Goal: Browse casually: Explore the website without a specific task or goal

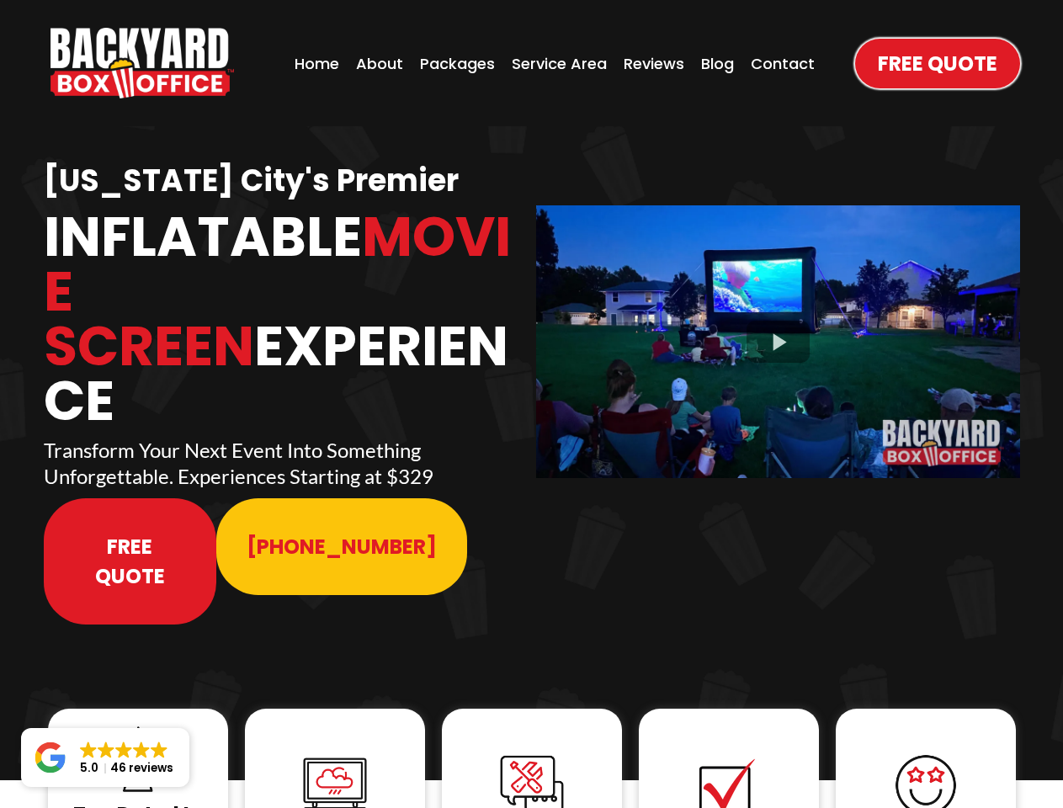
click at [142, 63] on img "https://www.backyardboxoffice.com" at bounding box center [142, 63] width 183 height 71
click at [778, 330] on div at bounding box center [778, 341] width 484 height 272
click at [138, 726] on img at bounding box center [137, 759] width 67 height 67
click at [335, 752] on img at bounding box center [334, 785] width 67 height 67
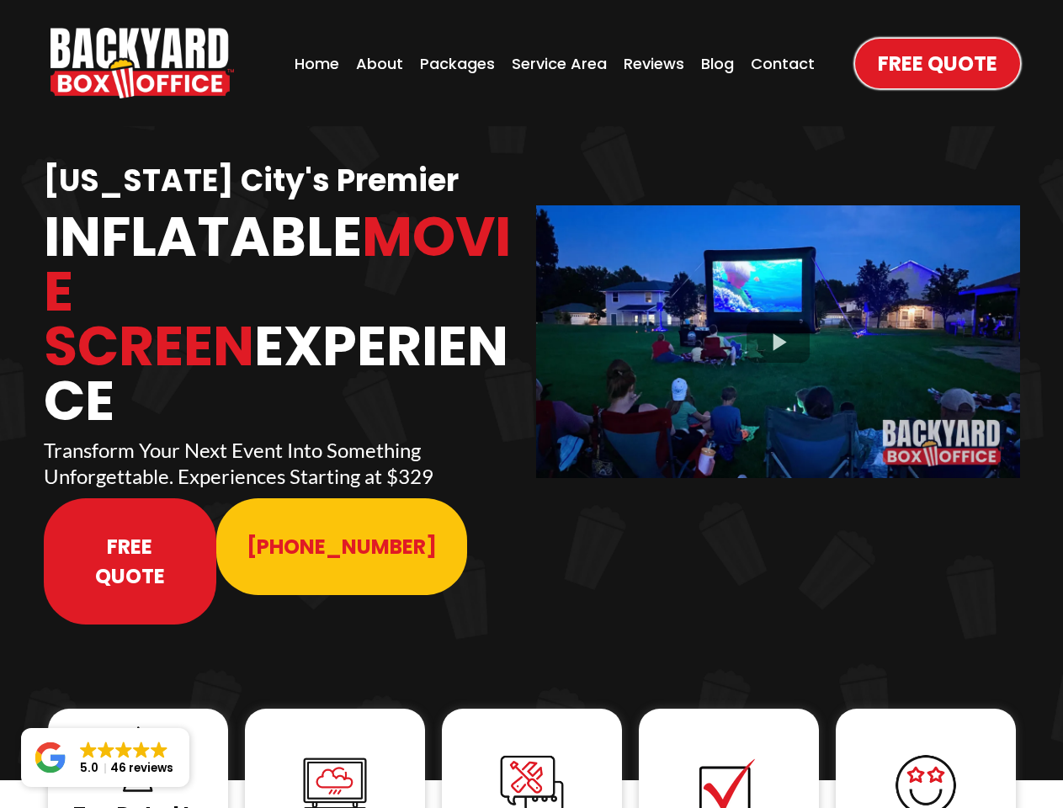
click at [335, 752] on img at bounding box center [334, 785] width 67 height 67
click at [532, 752] on img at bounding box center [531, 785] width 67 height 67
click at [729, 752] on img at bounding box center [728, 785] width 67 height 67
